Goal: Task Accomplishment & Management: Use online tool/utility

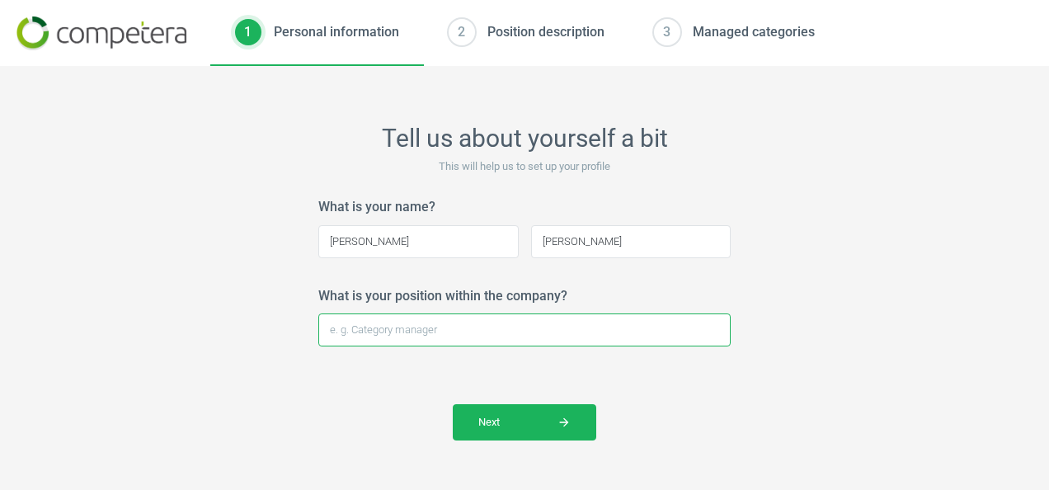
click at [444, 333] on input "What is your position within the company?" at bounding box center [524, 329] width 412 height 33
type input "Buying Assistant"
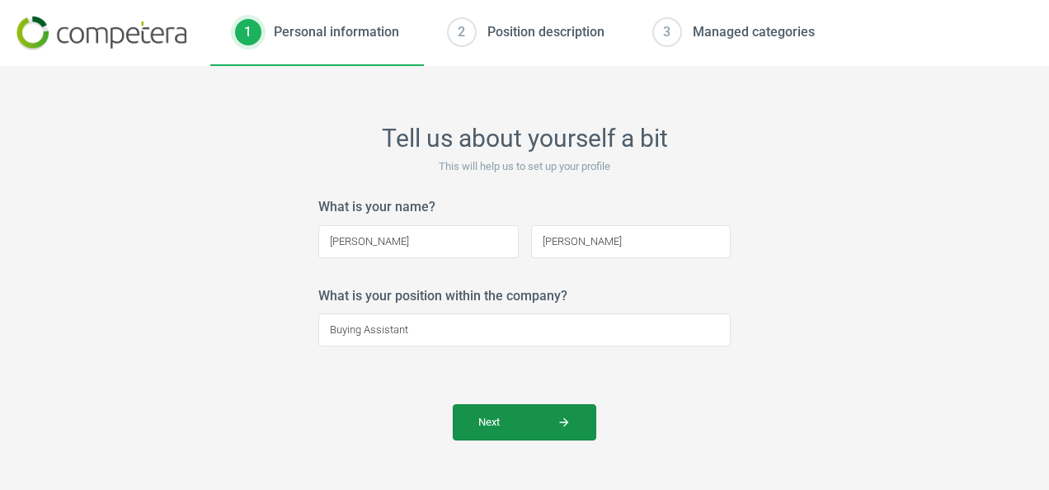
click at [520, 418] on span "Next arrow_forward" at bounding box center [524, 422] width 92 height 15
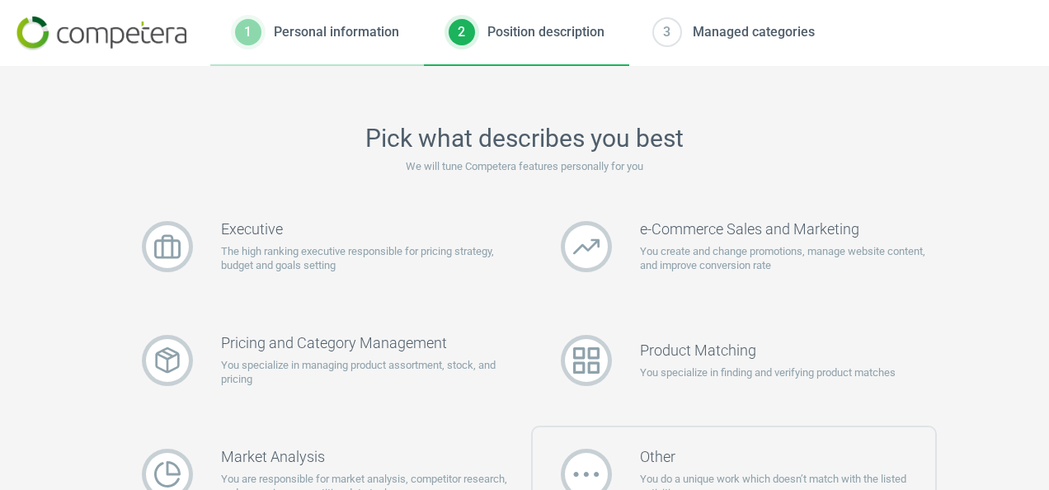
scroll to position [82, 0]
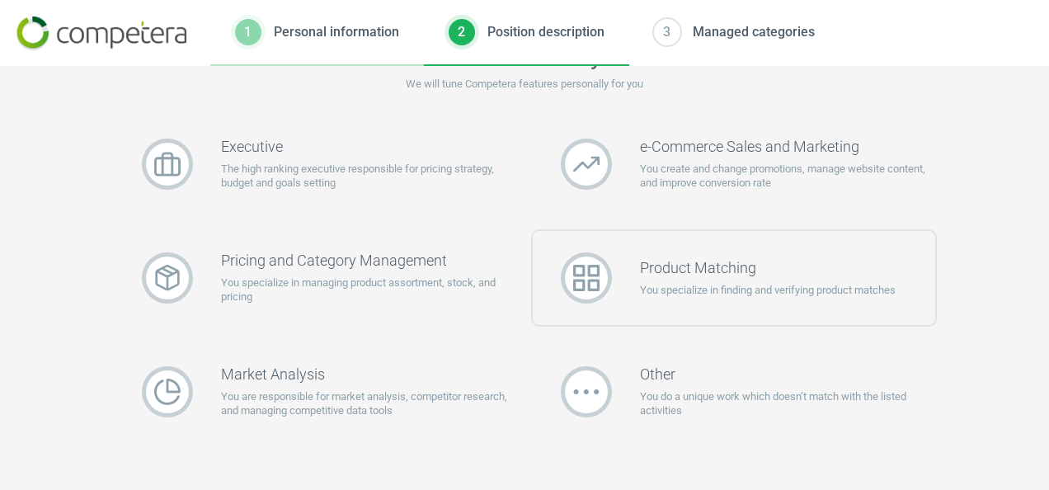
click at [741, 308] on div "Product Matching You specialize in finding and verifying product matches" at bounding box center [734, 277] width 407 height 97
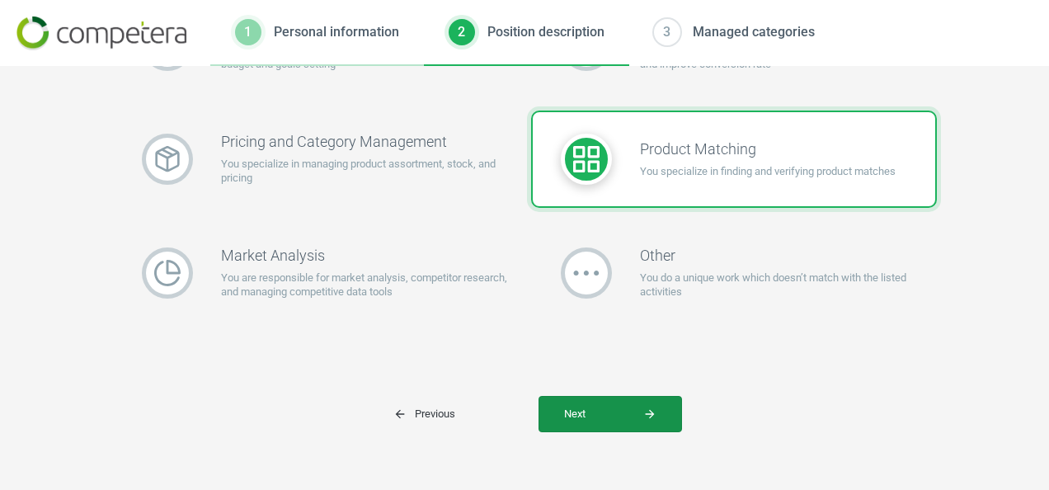
click at [649, 409] on icon "arrow_forward" at bounding box center [649, 413] width 13 height 13
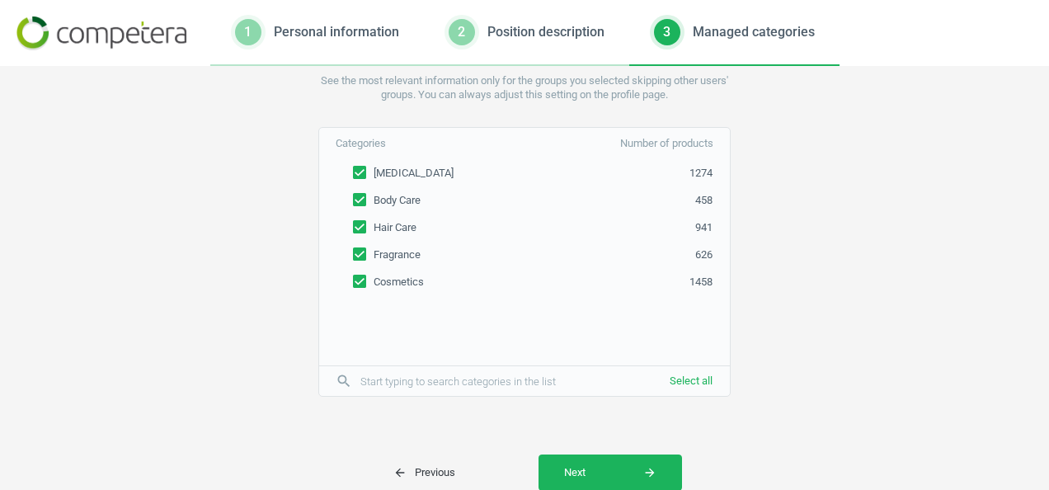
scroll to position [142, 0]
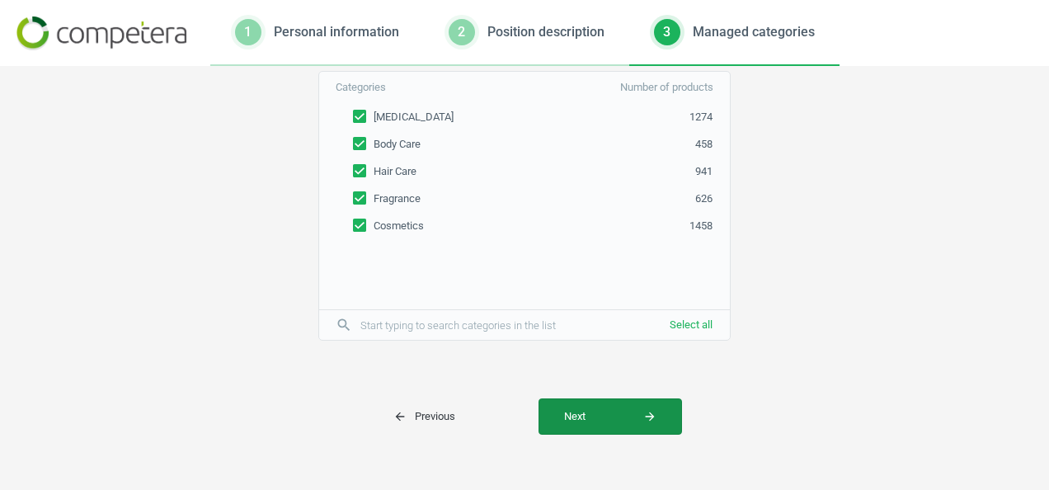
click at [597, 403] on button "Next arrow_forward" at bounding box center [611, 416] width 144 height 36
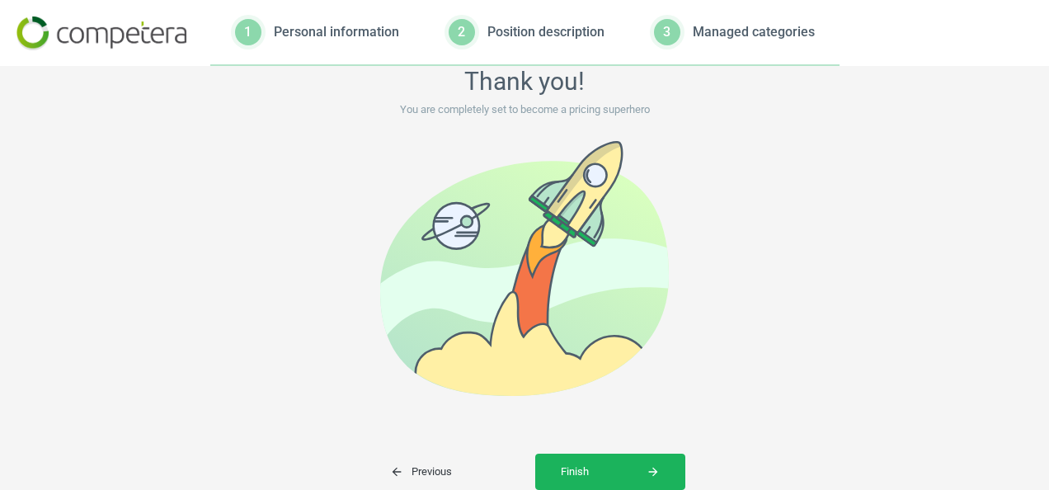
scroll to position [114, 0]
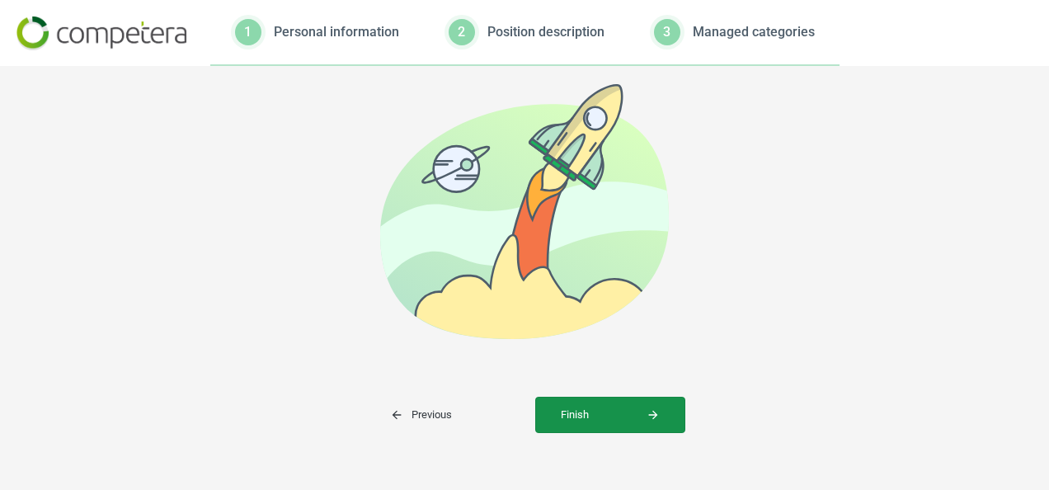
click at [647, 415] on icon "arrow_forward" at bounding box center [653, 414] width 13 height 13
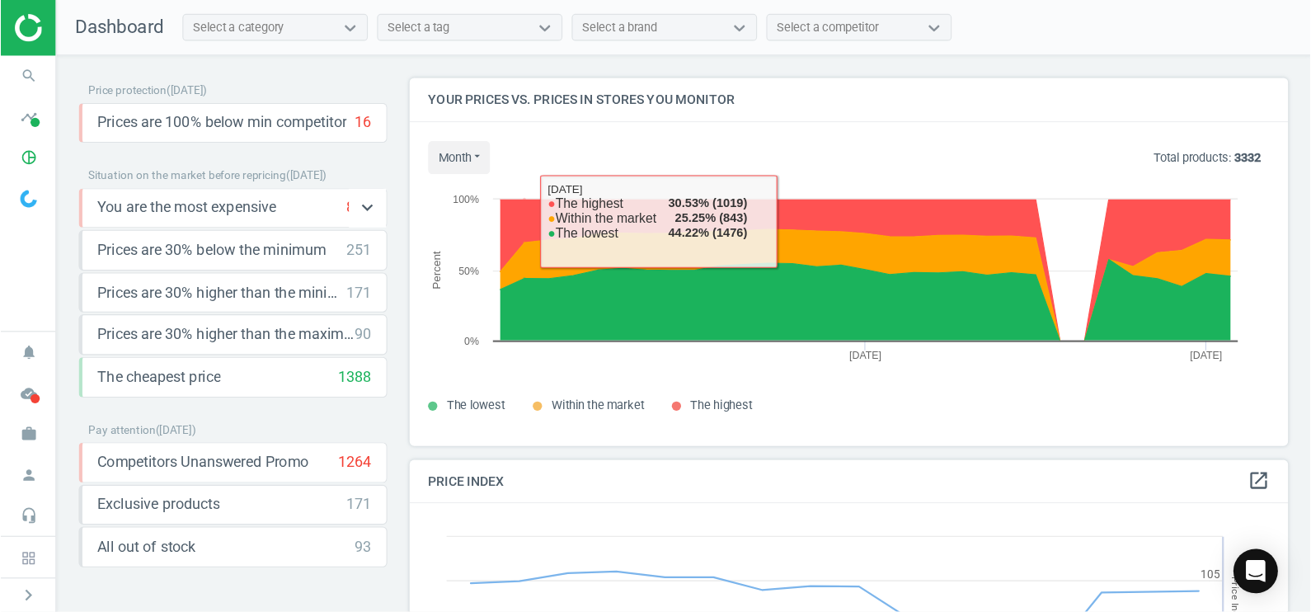
scroll to position [404, 937]
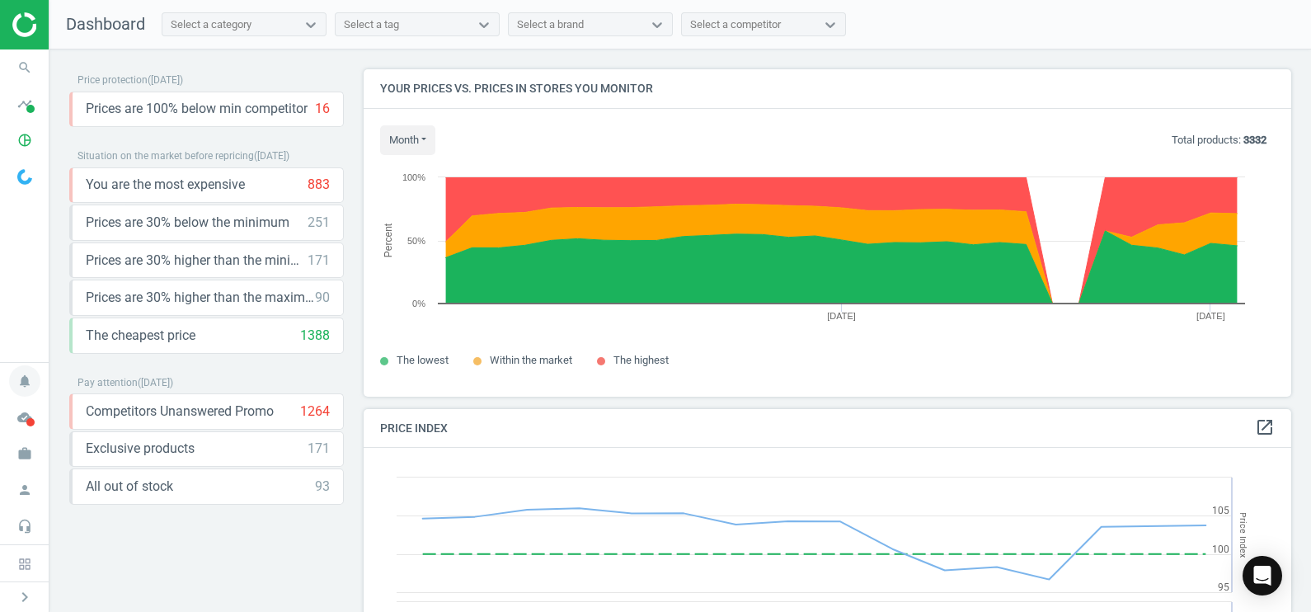
click at [29, 377] on icon "notifications" at bounding box center [24, 380] width 31 height 31
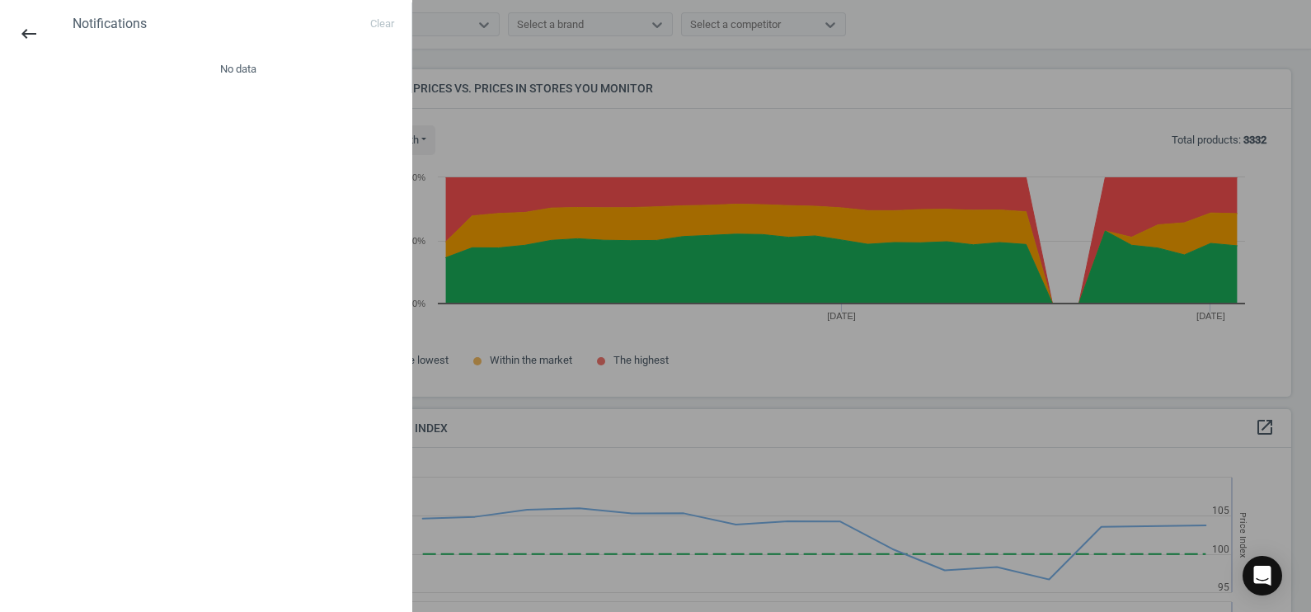
drag, startPoint x: 21, startPoint y: 23, endPoint x: 21, endPoint y: 33, distance: 9.9
click at [21, 26] on icon "keyboard_backspace" at bounding box center [29, 34] width 20 height 20
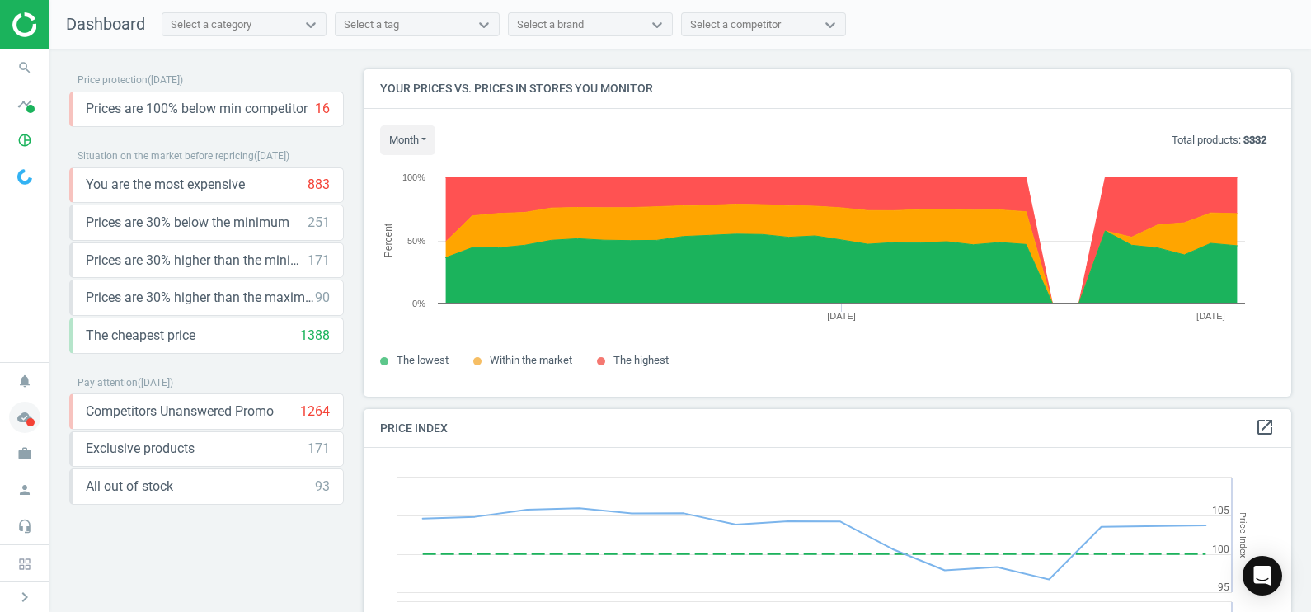
click at [12, 433] on span "cloud_done" at bounding box center [24, 417] width 49 height 36
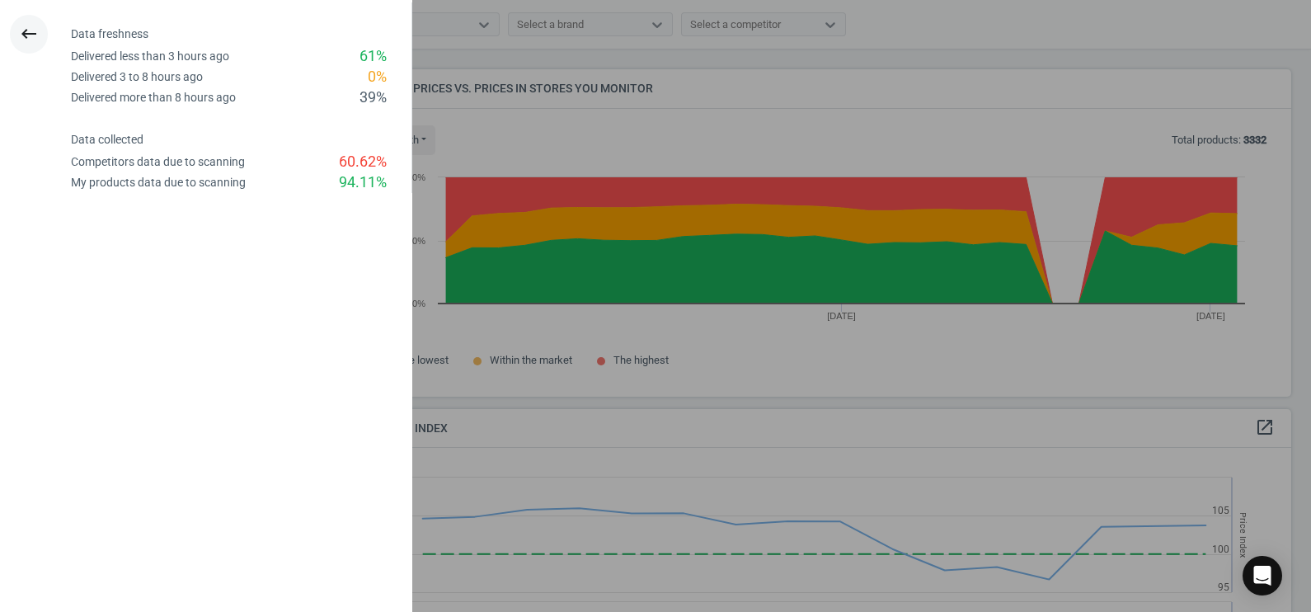
click at [21, 40] on icon "keyboard_backspace" at bounding box center [29, 34] width 20 height 20
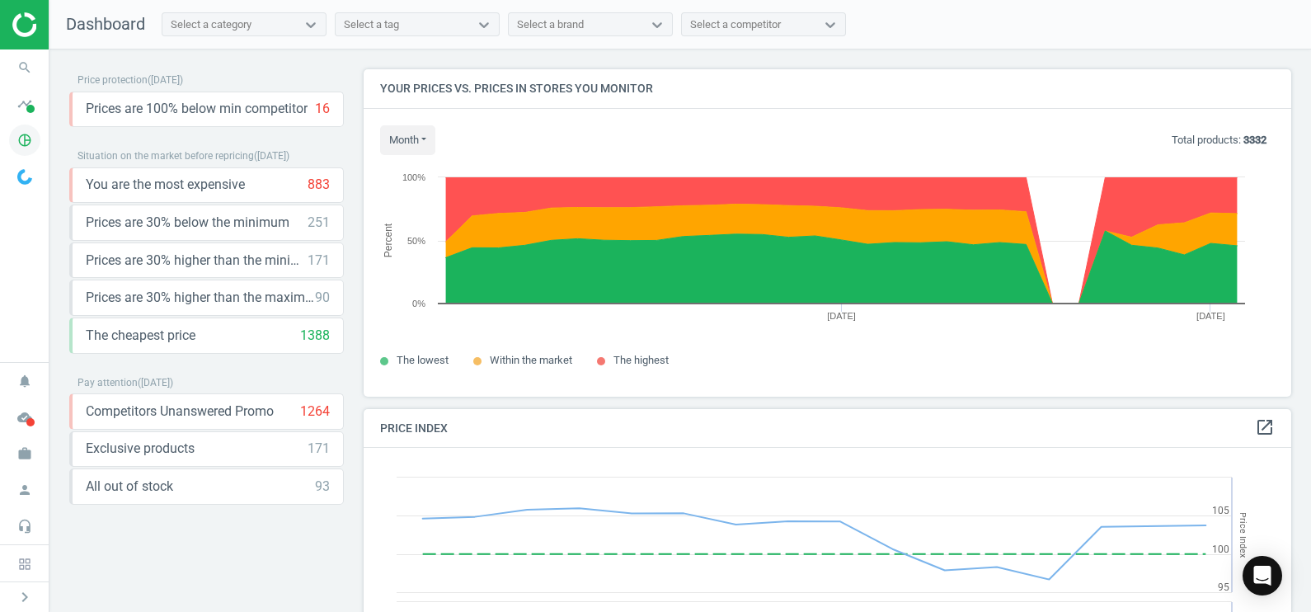
click at [20, 136] on icon "pie_chart_outlined" at bounding box center [24, 140] width 31 height 31
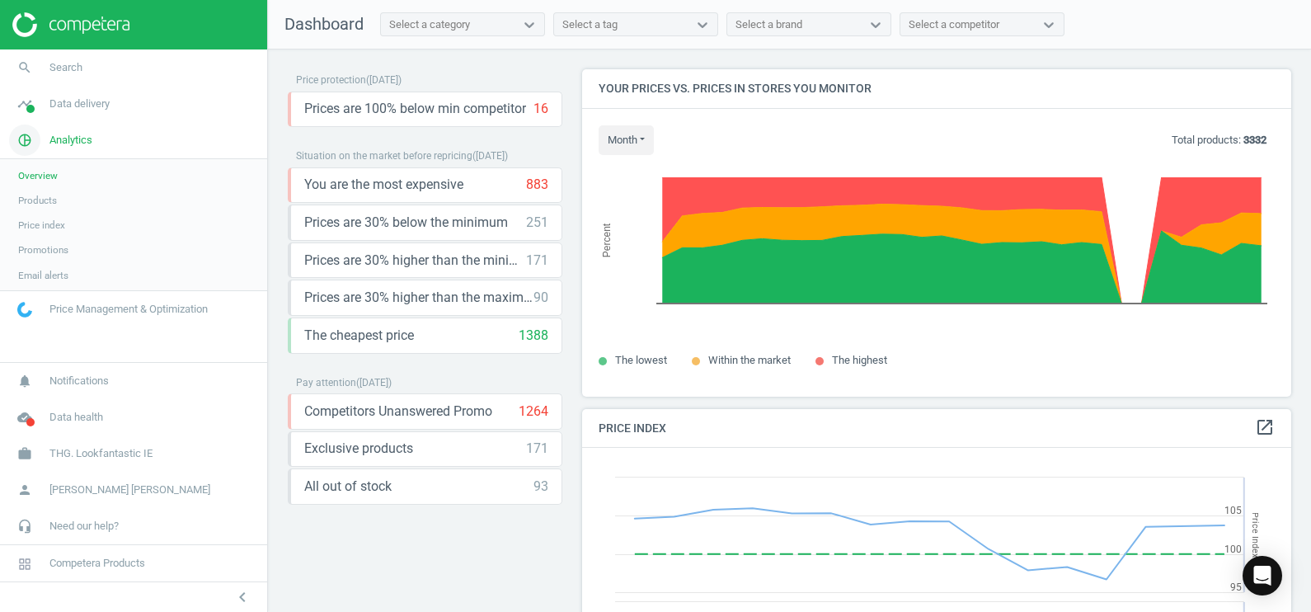
scroll to position [8, 8]
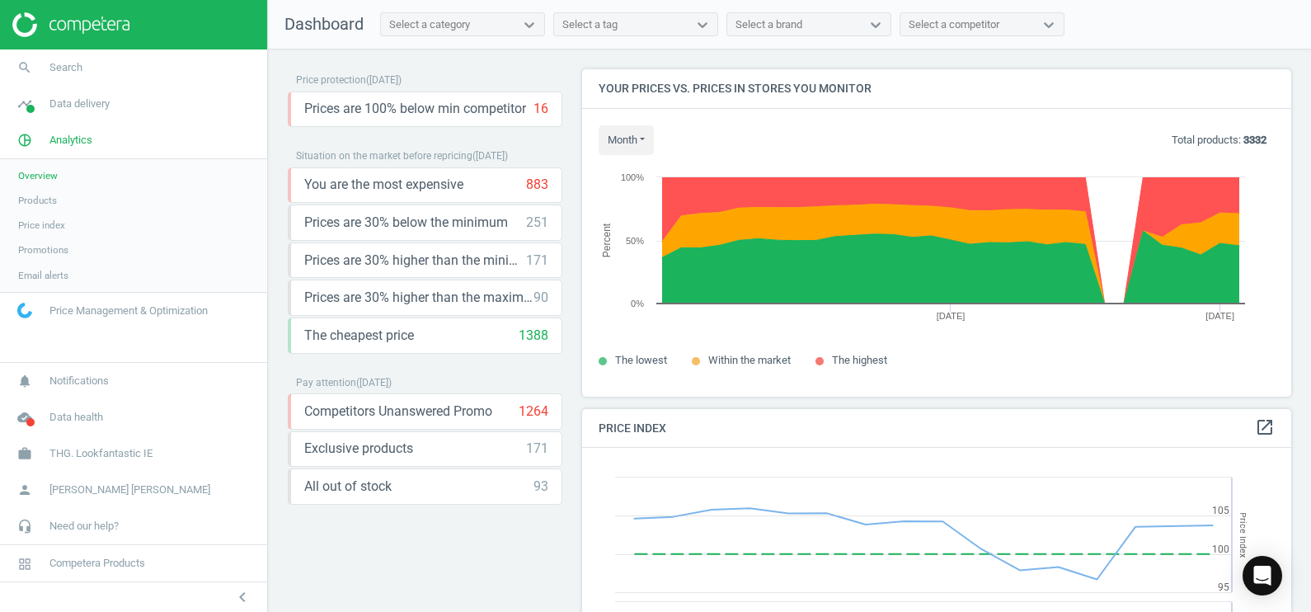
click at [62, 203] on link "Products" at bounding box center [133, 200] width 267 height 25
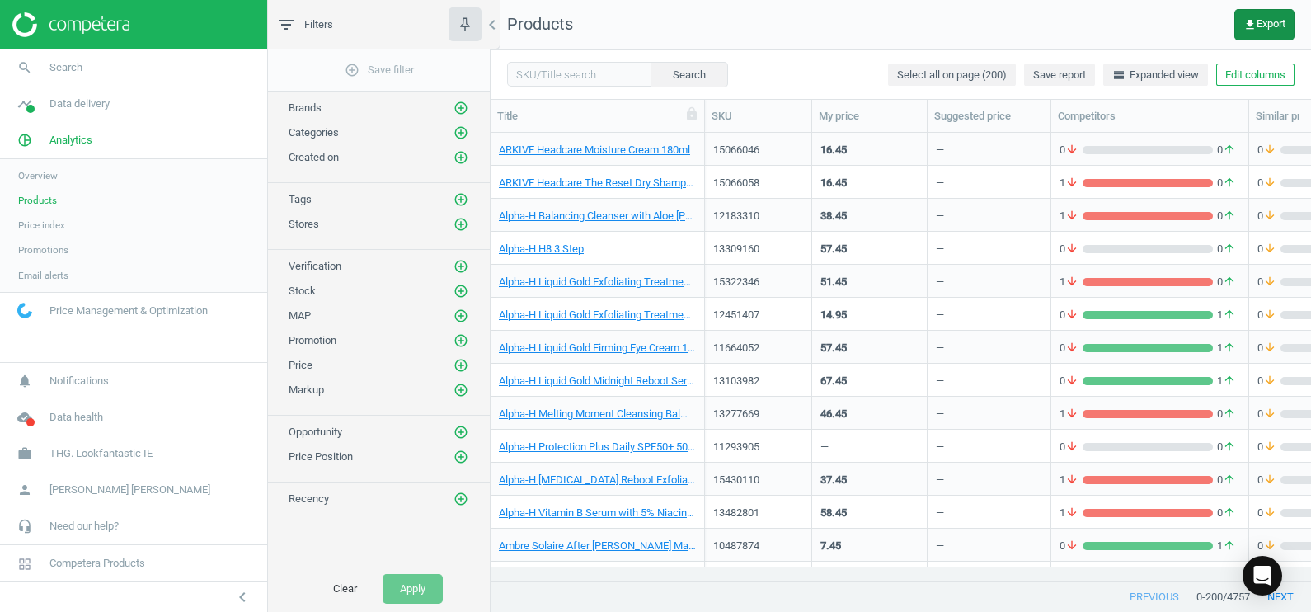
click at [1048, 33] on button "get_app Export" at bounding box center [1265, 24] width 60 height 31
